Goal: Find specific fact: Find specific fact

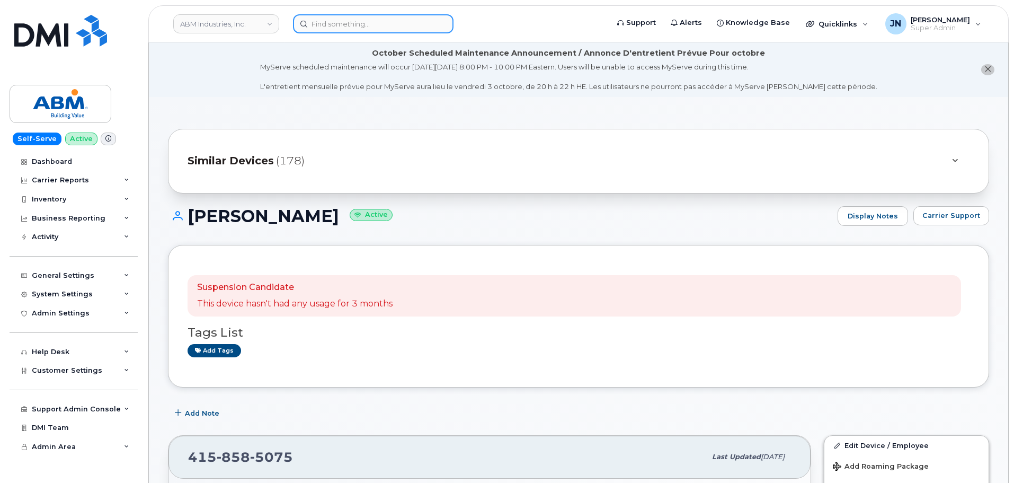
scroll to position [232, 0]
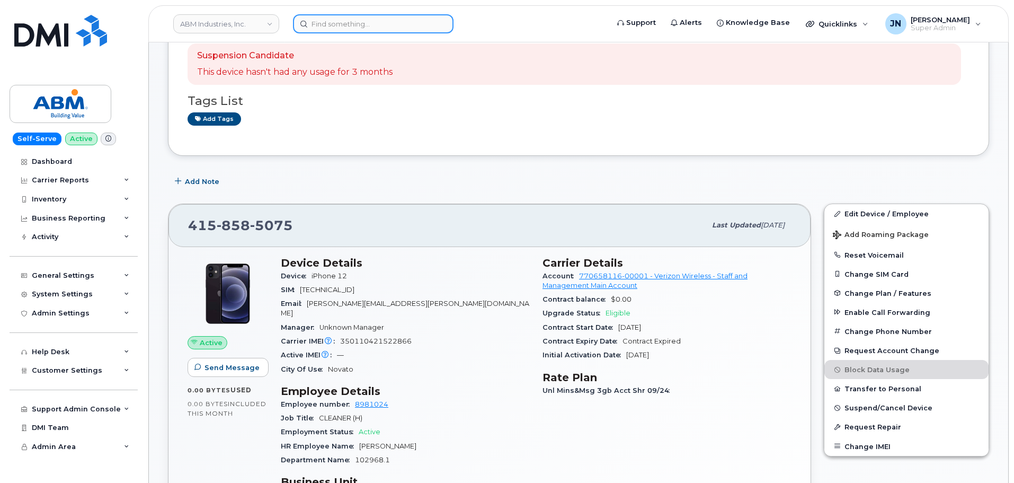
click at [369, 26] on input at bounding box center [373, 23] width 161 height 19
paste input "7023031026"
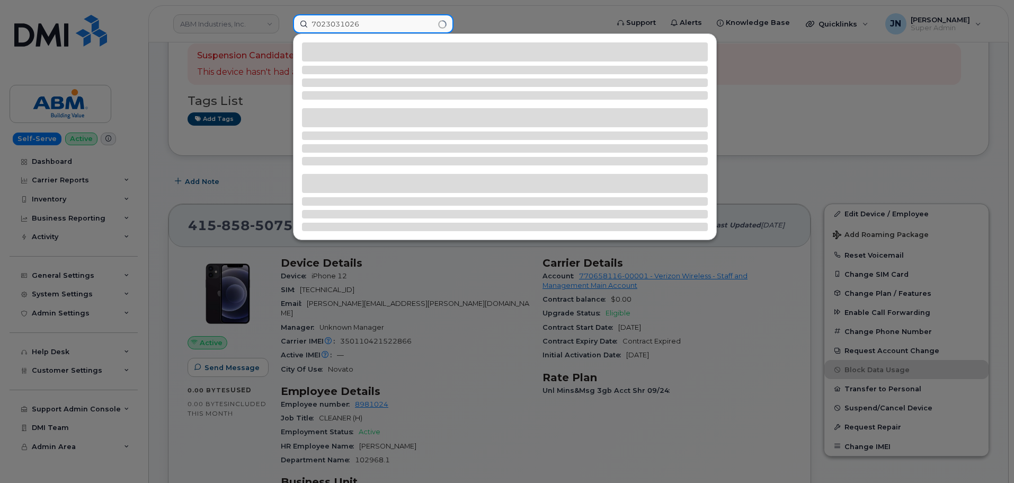
type input "7023031026"
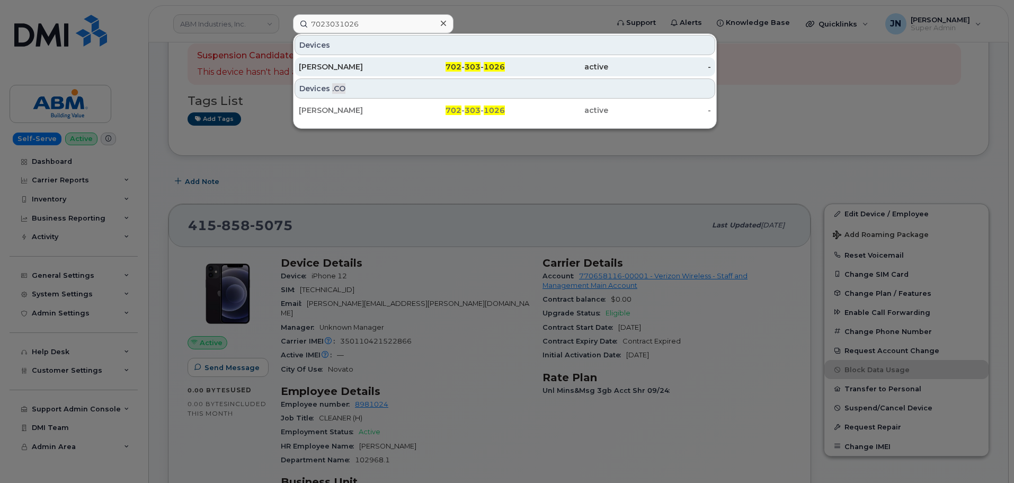
click at [387, 68] on div "MICHAEL WILLOUGHBY" at bounding box center [350, 66] width 103 height 11
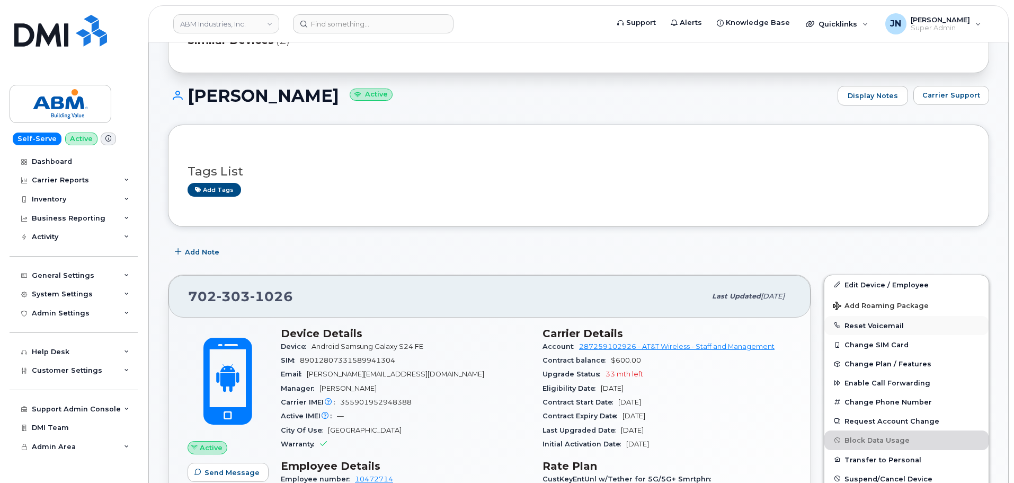
scroll to position [141, 0]
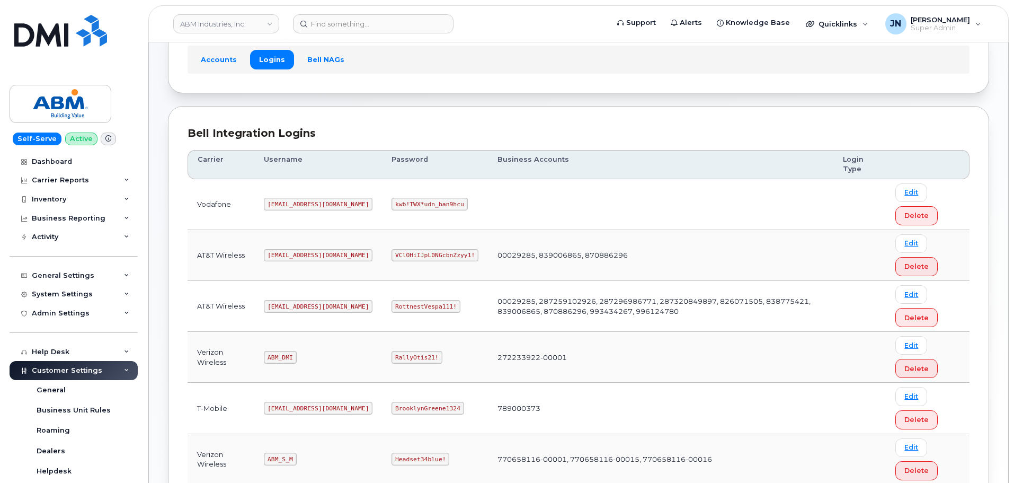
scroll to position [166, 0]
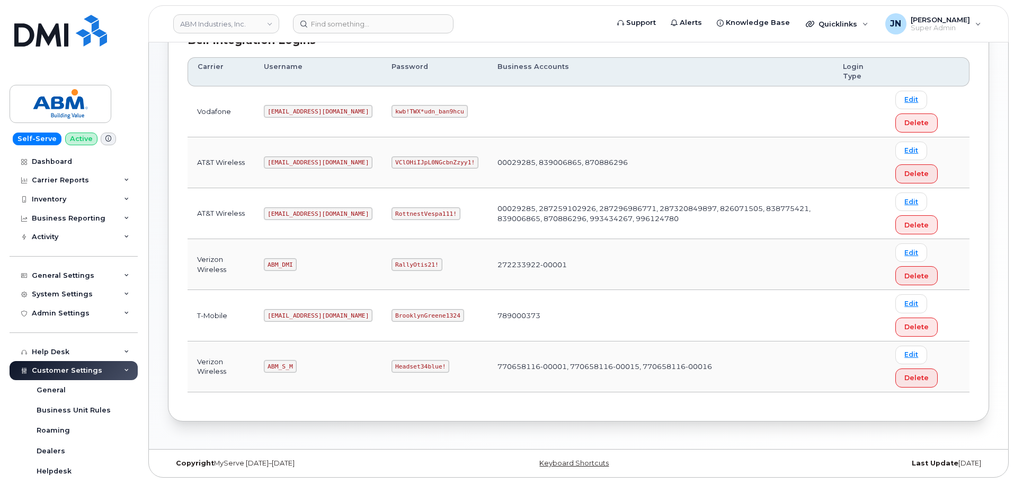
click at [274, 265] on code "ABM_DMI" at bounding box center [280, 264] width 32 height 13
click at [285, 365] on code "ABM_S_M" at bounding box center [280, 366] width 32 height 13
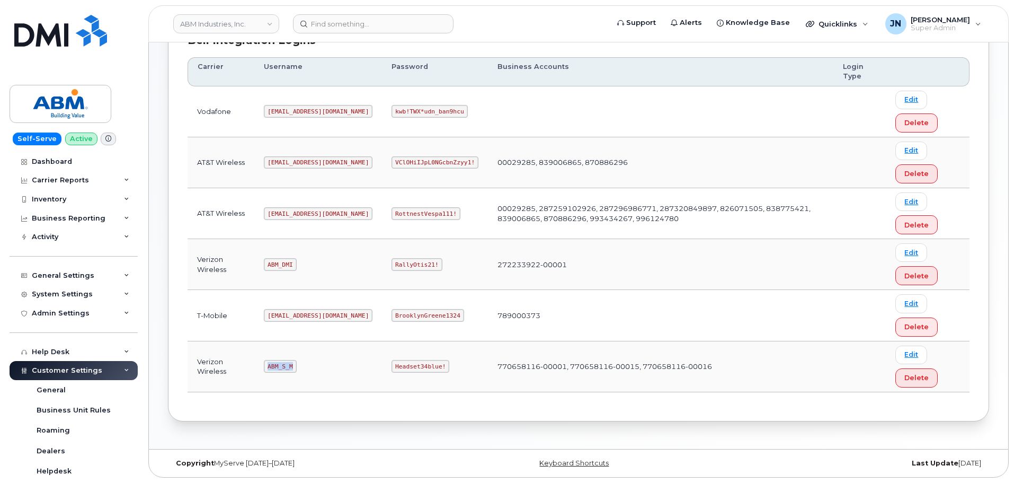
copy code "ABM_S_M"
click at [392, 364] on code "Headset34blue!" at bounding box center [421, 366] width 58 height 13
click at [392, 365] on code "Headset34blue!" at bounding box center [421, 366] width 58 height 13
copy code "Headset34blue!"
